Goal: Navigation & Orientation: Understand site structure

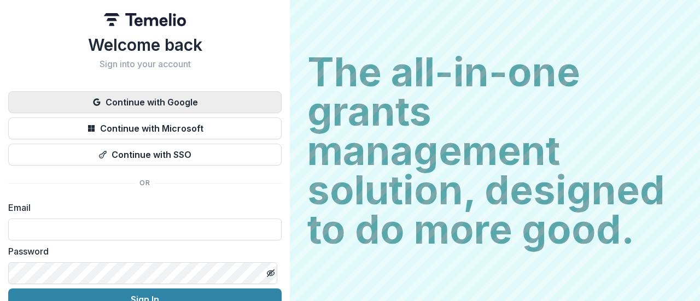
click at [167, 103] on button "Continue with Google" at bounding box center [144, 102] width 273 height 22
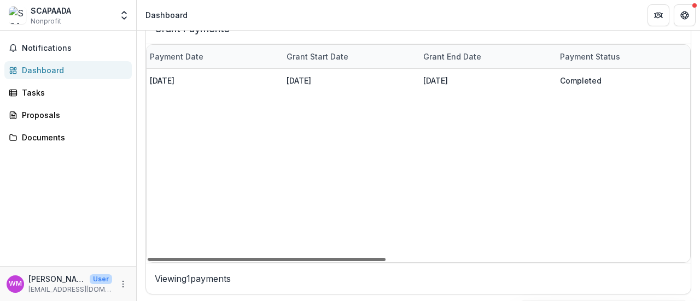
scroll to position [0, 689]
drag, startPoint x: 313, startPoint y: 258, endPoint x: 628, endPoint y: 260, distance: 314.9
click at [385, 260] on div at bounding box center [267, 259] width 238 height 3
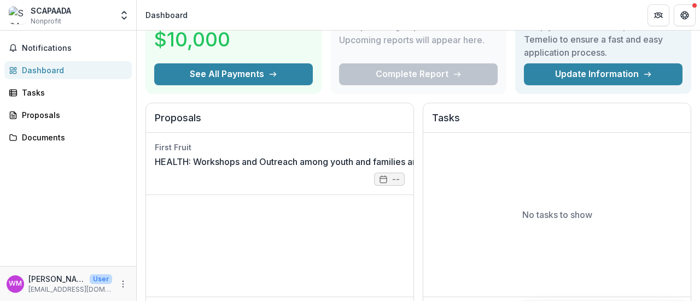
scroll to position [19, 0]
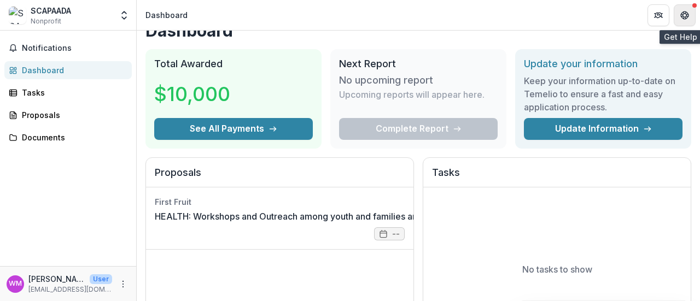
click at [691, 10] on button "Get Help" at bounding box center [685, 15] width 22 height 22
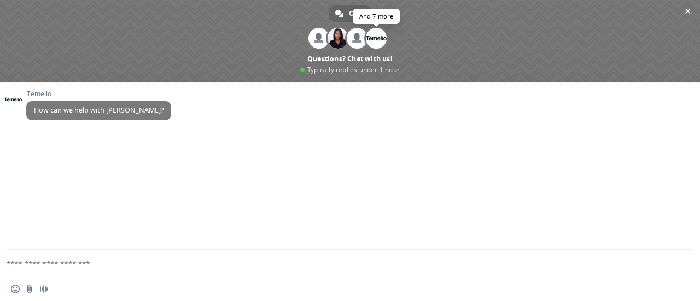
click at [375, 36] on span at bounding box center [376, 38] width 21 height 21
click at [691, 10] on span "Close chat" at bounding box center [687, 10] width 11 height 11
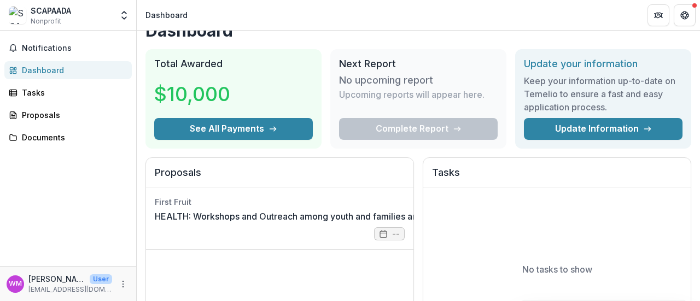
scroll to position [0, 0]
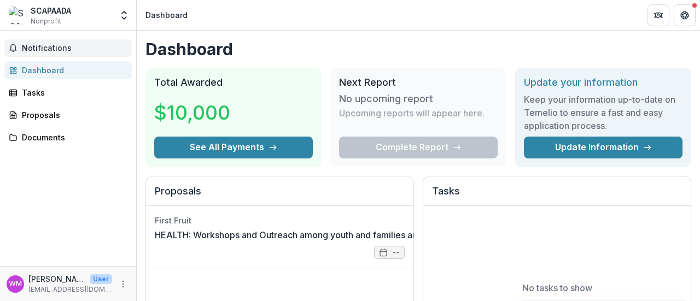
click at [57, 49] on span "Notifications" at bounding box center [75, 48] width 106 height 9
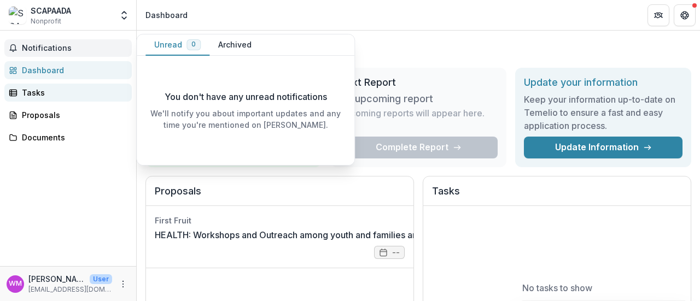
click at [57, 90] on div "Tasks" at bounding box center [72, 92] width 101 height 11
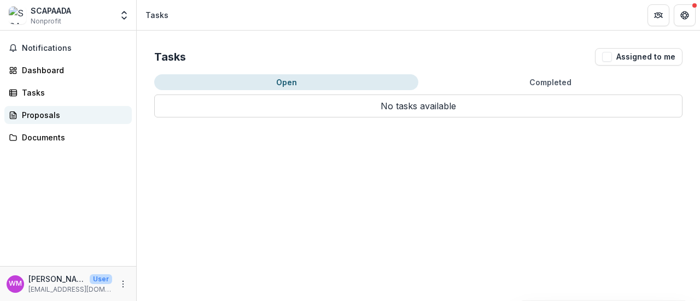
click at [49, 112] on div "Proposals" at bounding box center [72, 114] width 101 height 11
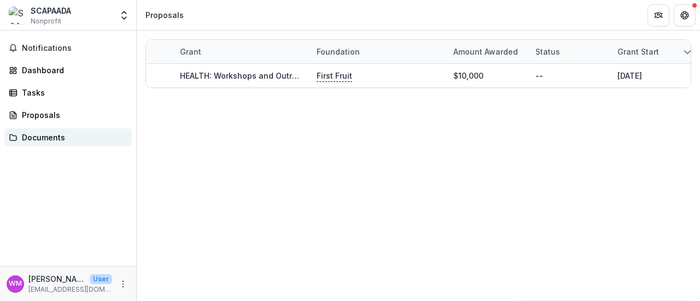
click at [52, 137] on div "Documents" at bounding box center [72, 137] width 101 height 11
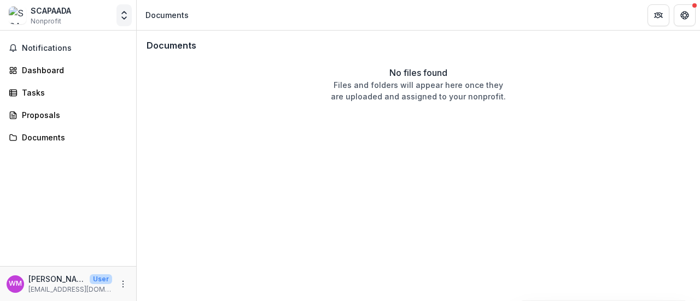
click at [125, 16] on icon "Open entity switcher" at bounding box center [124, 15] width 11 height 11
click at [28, 10] on div "SCAPAADA Nonprofit" at bounding box center [60, 15] width 103 height 21
click at [47, 10] on div "SCAPAADA" at bounding box center [51, 10] width 40 height 11
click at [21, 17] on img at bounding box center [17, 15] width 17 height 17
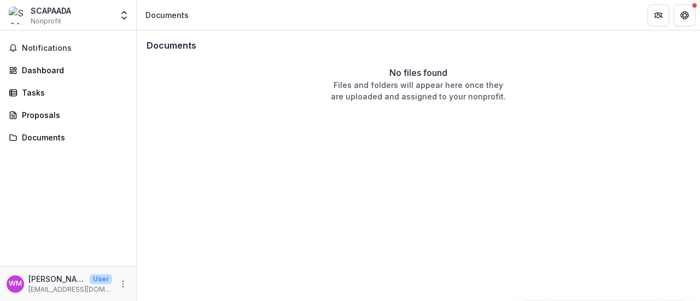
click at [235, 203] on div "Documents No files found Files and folders will appear here once they are uploa…" at bounding box center [418, 166] width 563 height 271
click at [50, 69] on div "Dashboard" at bounding box center [72, 70] width 101 height 11
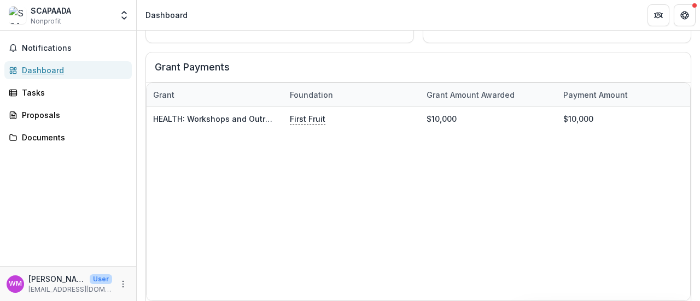
scroll to position [401, 0]
